Goal: Task Accomplishment & Management: Complete application form

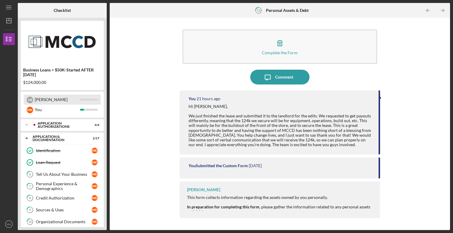
scroll to position [108, 0]
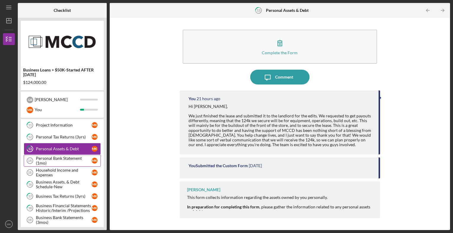
click at [61, 159] on div "Personal Bank Statement (1mo)" at bounding box center [64, 160] width 56 height 9
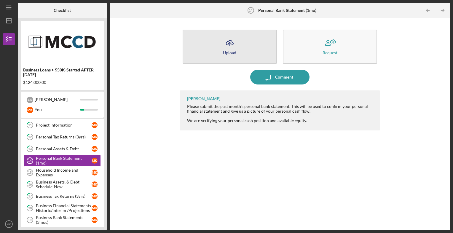
click at [232, 48] on icon "Icon/Upload" at bounding box center [229, 43] width 15 height 15
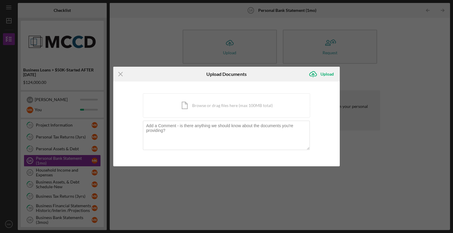
click at [71, 171] on div "Icon/Menu Close Upload Documents Icon/Upload Upload You're uploading documents …" at bounding box center [226, 116] width 453 height 233
click at [64, 168] on div "Icon/Menu Close Upload Documents Icon/Upload Upload You're uploading documents …" at bounding box center [226, 116] width 453 height 233
click at [52, 171] on div "Icon/Menu Close Upload Documents Icon/Upload Upload You're uploading documents …" at bounding box center [226, 116] width 453 height 233
click at [119, 73] on icon "Icon/Menu Close" at bounding box center [120, 74] width 15 height 15
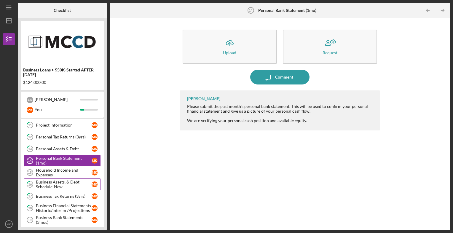
click at [70, 178] on link "16 Business Assets, & Debt Schedule-New M K" at bounding box center [62, 184] width 77 height 12
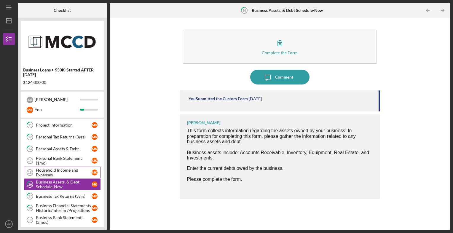
click at [62, 168] on div "Household Income and Expenses" at bounding box center [64, 172] width 56 height 9
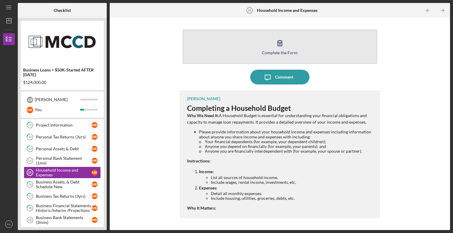
click at [276, 52] on div "Complete the Form" at bounding box center [280, 52] width 36 height 4
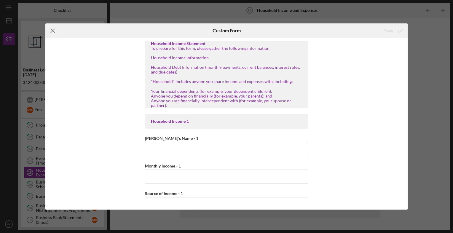
click at [53, 30] on line at bounding box center [53, 31] width 4 height 4
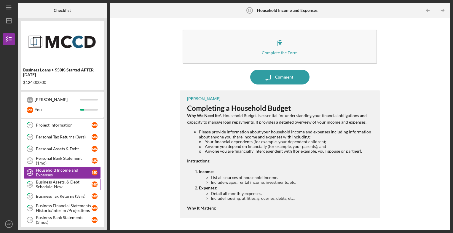
click at [67, 179] on div "Business Assets, & Debt Schedule-New" at bounding box center [64, 183] width 56 height 9
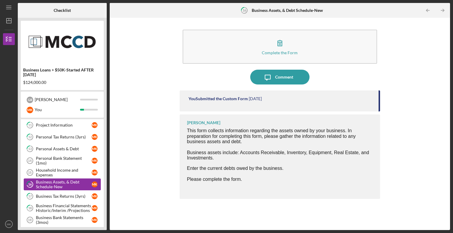
click at [67, 179] on div "Business Assets, & Debt Schedule-New" at bounding box center [64, 183] width 56 height 9
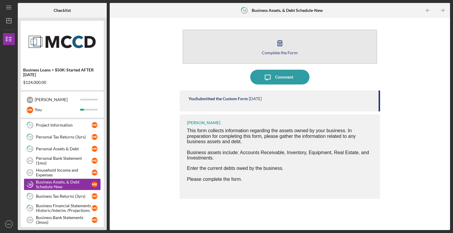
click at [261, 51] on button "Complete the Form Form" at bounding box center [279, 47] width 195 height 34
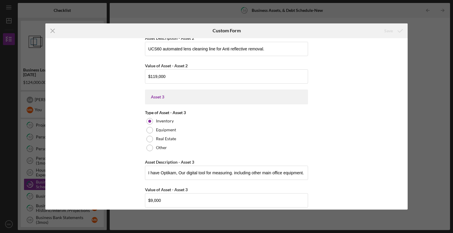
scroll to position [450, 0]
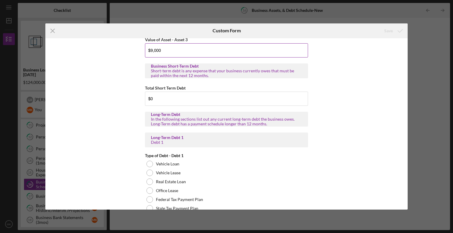
click at [148, 47] on input "$9,000" at bounding box center [226, 50] width 163 height 14
type input "$119,000"
click at [394, 30] on icon "submit" at bounding box center [399, 30] width 15 height 15
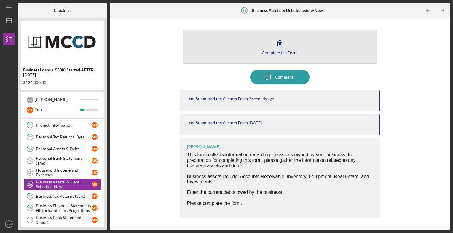
click at [258, 46] on button "Complete the Form Form" at bounding box center [279, 47] width 195 height 34
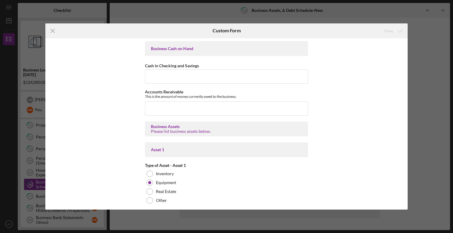
click at [405, 190] on div "Business Cash on Hand Cash in Checking and Savings Accounts Receivable This is …" at bounding box center [226, 123] width 362 height 171
click at [407, 171] on div "Icon/Menu Close Custom Form Save Business Cash on Hand Cash in Checking and Sav…" at bounding box center [226, 116] width 453 height 233
click at [409, 73] on div "Icon/Menu Close Custom Form Save Business Cash on Hand Cash in Checking and Sav…" at bounding box center [226, 116] width 453 height 233
click at [407, 65] on div "Icon/Menu Close Custom Form Save Business Cash on Hand Cash in Checking and Sav…" at bounding box center [226, 116] width 453 height 233
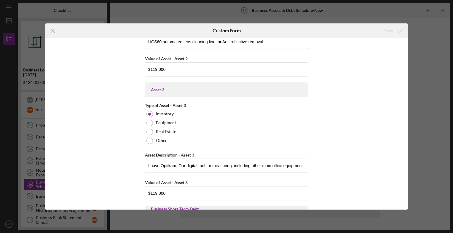
scroll to position [307, 0]
click at [177, 189] on input "$119,000" at bounding box center [226, 193] width 163 height 14
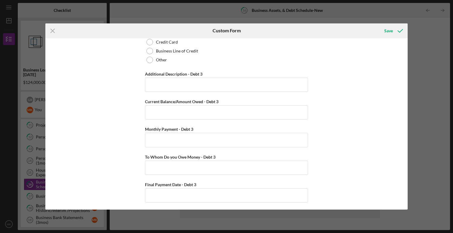
scroll to position [1261, 0]
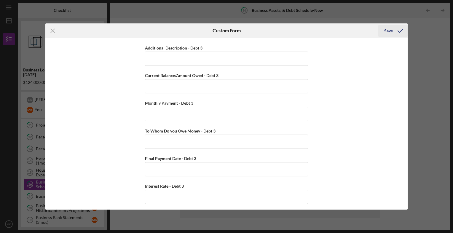
click at [388, 30] on div "Save" at bounding box center [388, 31] width 9 height 12
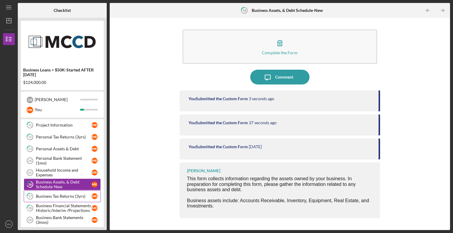
click at [58, 191] on link "17 Business Tax Returns (3yrs) M K" at bounding box center [62, 196] width 77 height 12
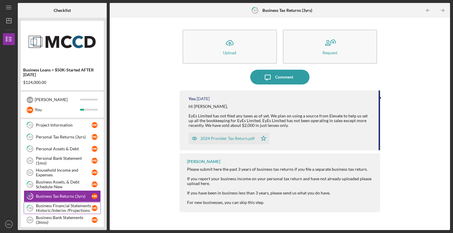
click at [76, 209] on div "Business Financial Statements Historic/Interim /Projections" at bounding box center [64, 207] width 56 height 9
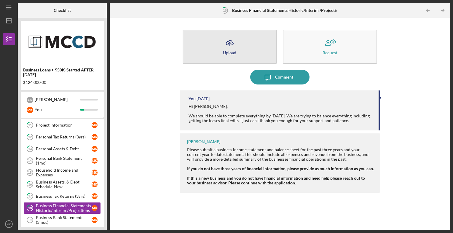
click at [214, 57] on button "Icon/Upload Upload" at bounding box center [229, 47] width 94 height 34
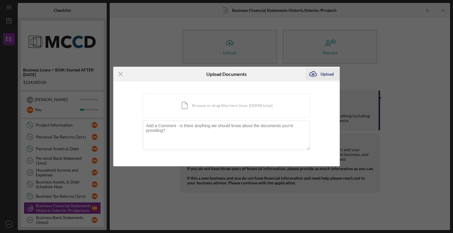
click at [332, 76] on div "Upload" at bounding box center [326, 74] width 13 height 12
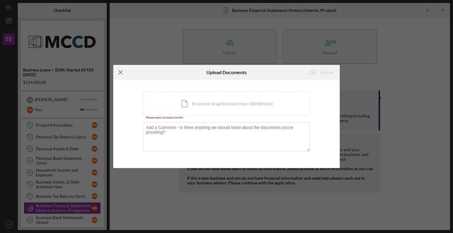
click at [121, 72] on icon "Icon/Menu Close" at bounding box center [120, 72] width 15 height 15
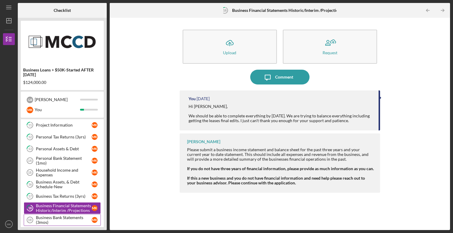
click at [64, 217] on div "Business Bank Statements (3mos)" at bounding box center [64, 219] width 56 height 9
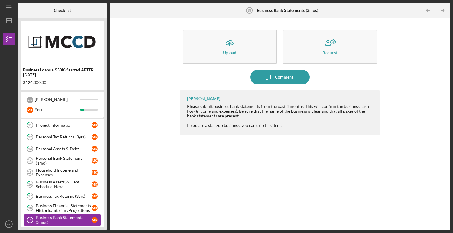
click at [105, 212] on div "Business Loans > $50K-Started AFTER [DATE] $124,000.00 G R [PERSON_NAME] You Ic…" at bounding box center [62, 124] width 89 height 212
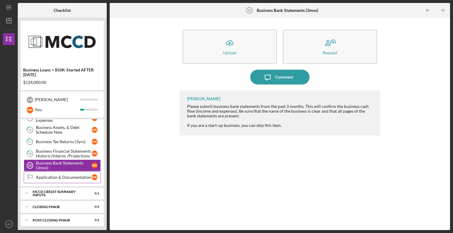
click at [73, 179] on link "Application & Documentation Application & Documentation M K" at bounding box center [62, 177] width 77 height 12
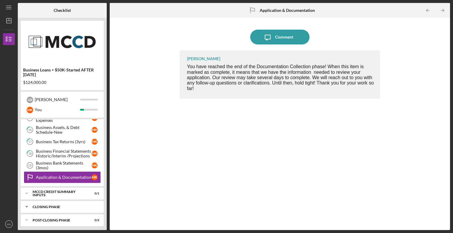
click at [69, 201] on div "Icon/Expander Closing Phase 0 / 4" at bounding box center [62, 207] width 83 height 12
click at [68, 193] on div "Icon/Expander MCCD Credit Summary Inputs 0 / 1" at bounding box center [62, 193] width 83 height 12
click at [53, 203] on div "Notify Applicant" at bounding box center [64, 205] width 56 height 5
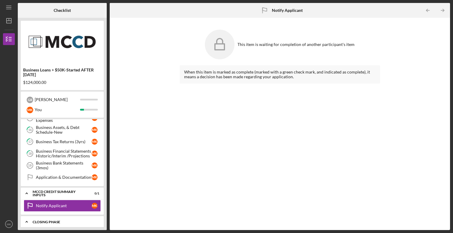
click at [53, 222] on div "Icon/Expander Closing Phase 0 / 4" at bounding box center [62, 222] width 83 height 12
click at [53, 220] on div "Closing Phase" at bounding box center [65, 222] width 64 height 4
click at [60, 192] on div "MCCD Credit Summary Inputs" at bounding box center [65, 194] width 64 height 4
